Goal: Transaction & Acquisition: Purchase product/service

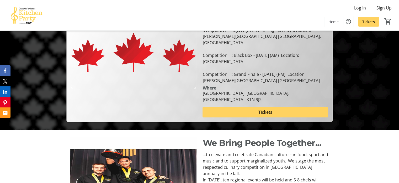
scroll to position [81, 0]
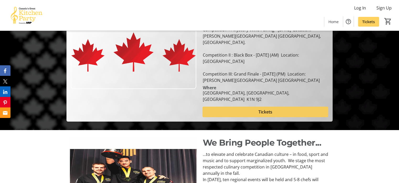
click at [287, 105] on span at bounding box center [266, 111] width 126 height 13
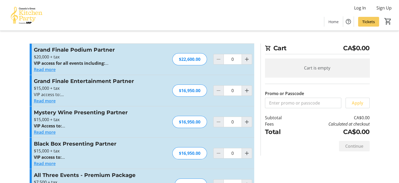
click at [364, 22] on span "Tickets" at bounding box center [369, 22] width 13 height 6
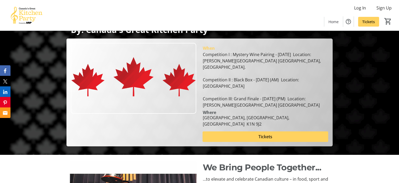
scroll to position [81, 0]
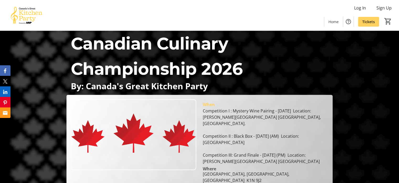
click at [25, 16] on img at bounding box center [26, 15] width 47 height 26
